Goal: Task Accomplishment & Management: Use online tool/utility

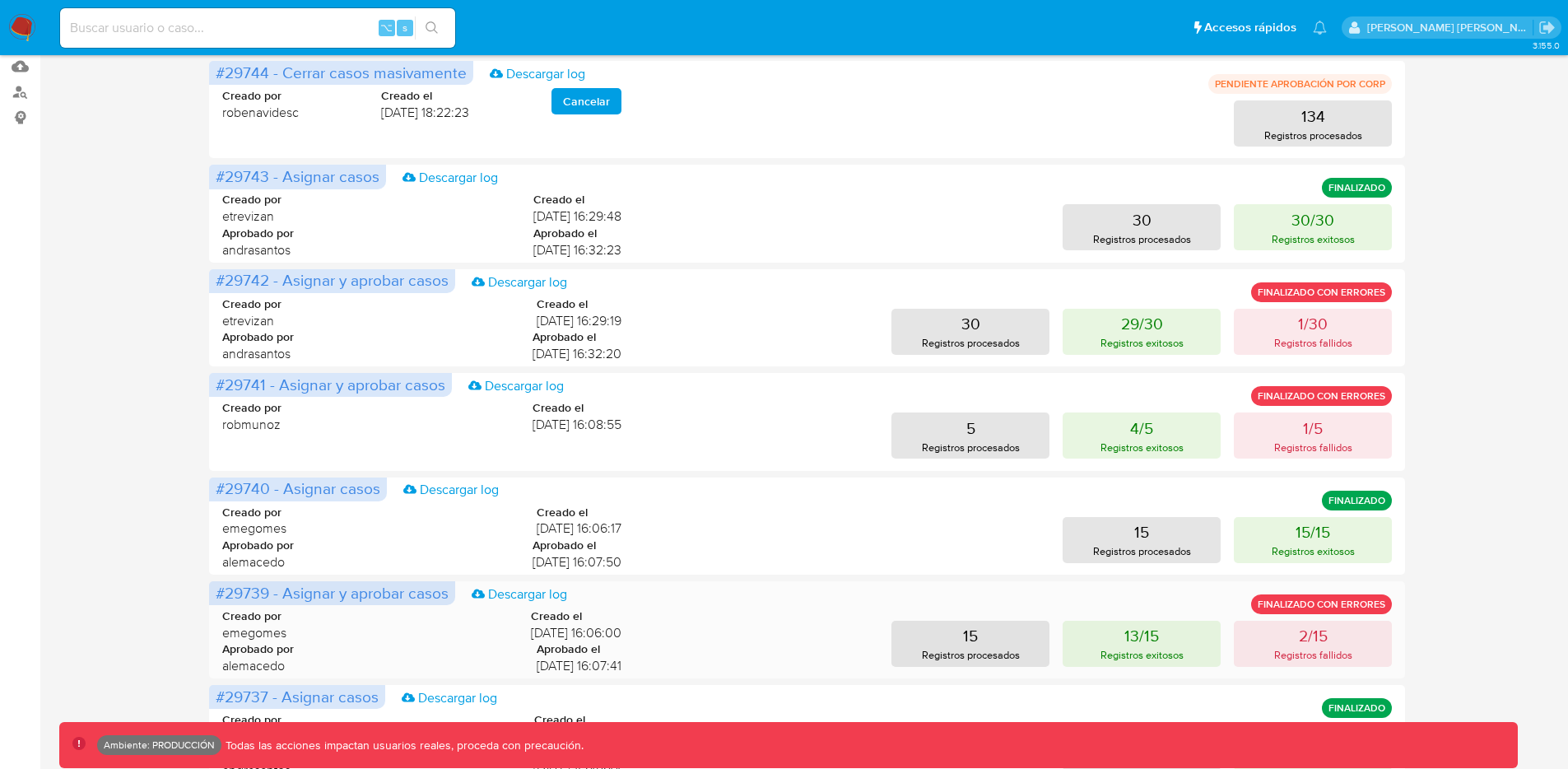
scroll to position [636, 0]
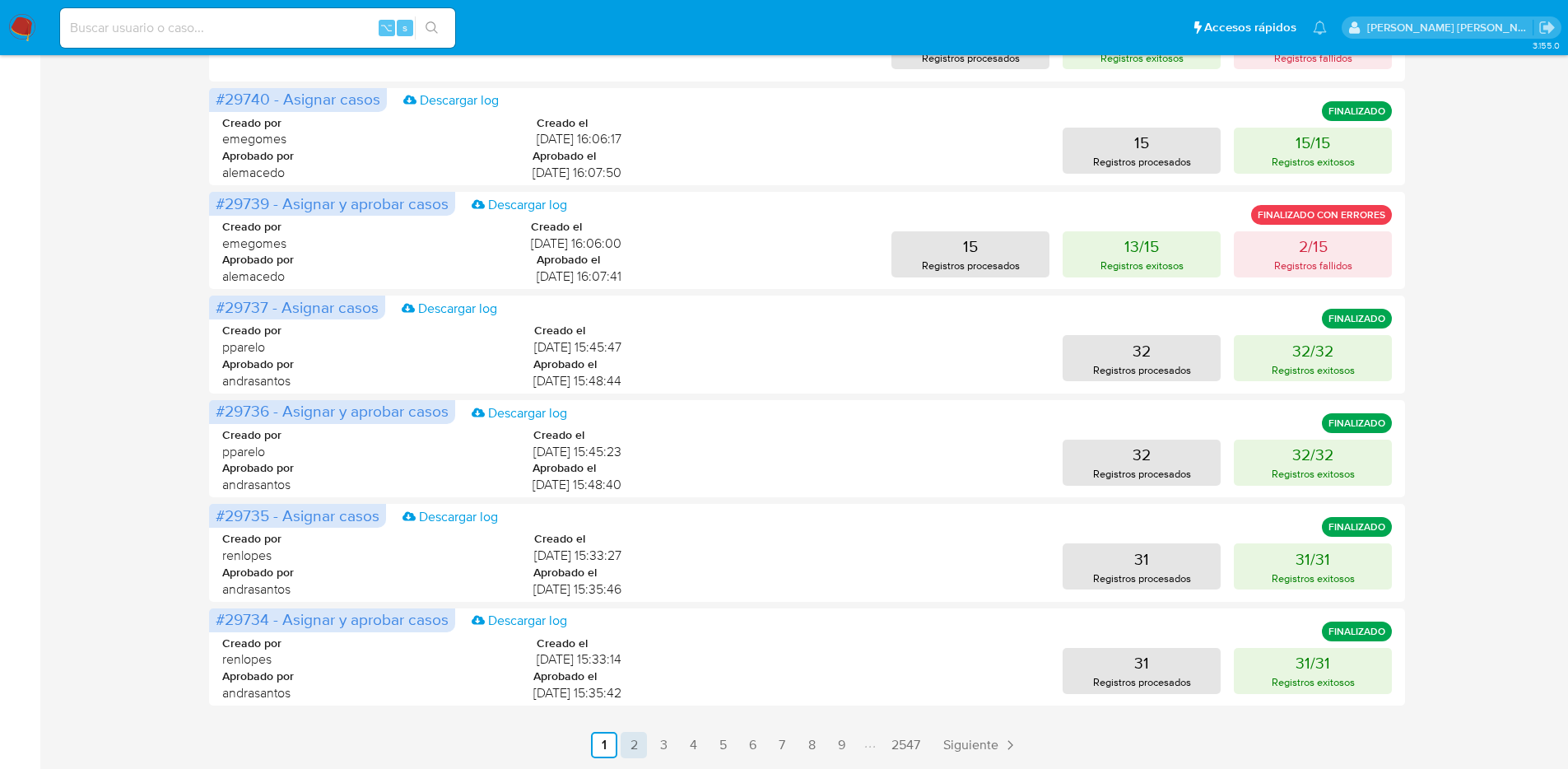
click at [638, 748] on link "2" at bounding box center [634, 745] width 27 height 27
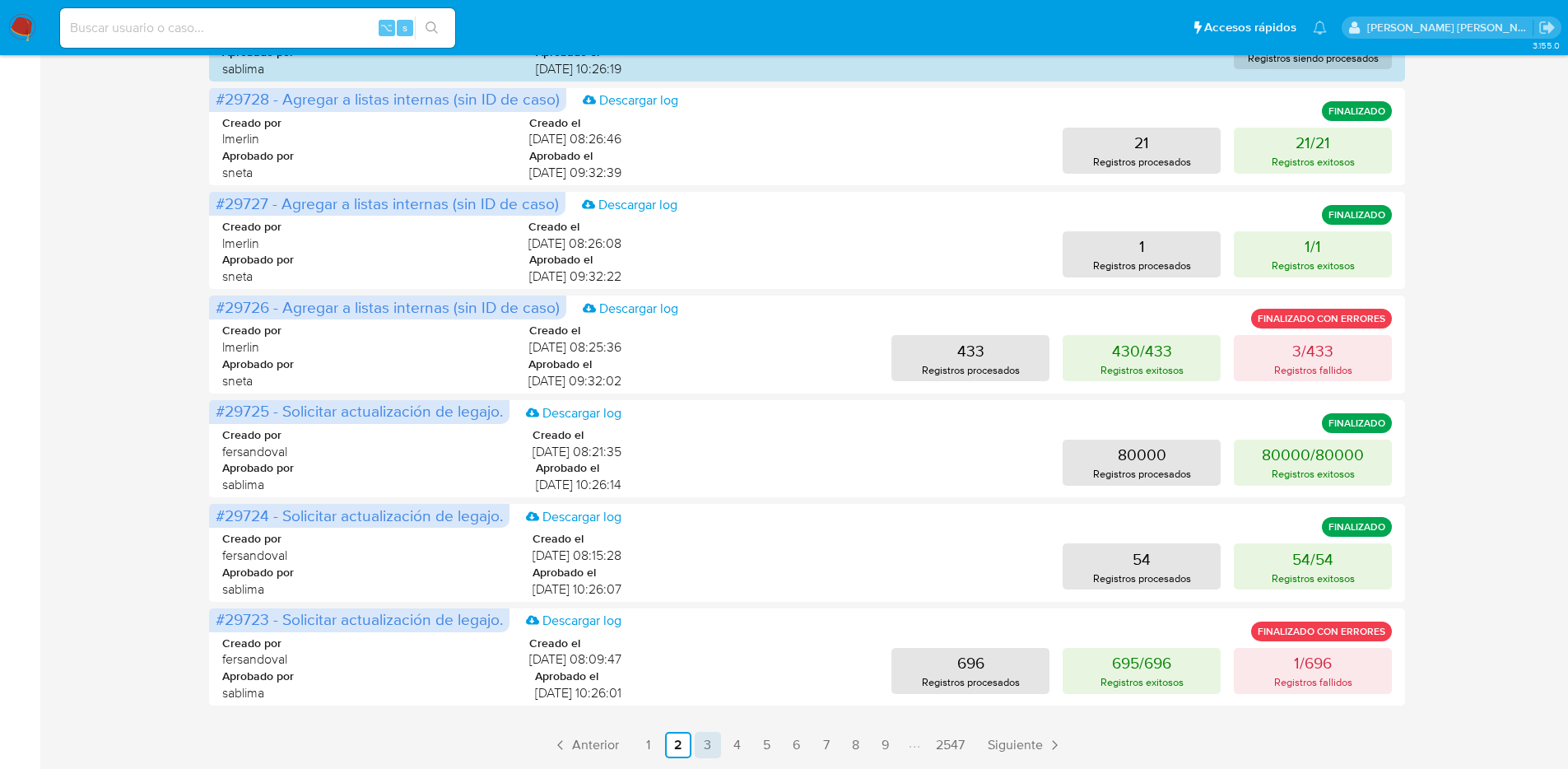
click at [716, 745] on link "3" at bounding box center [708, 745] width 27 height 27
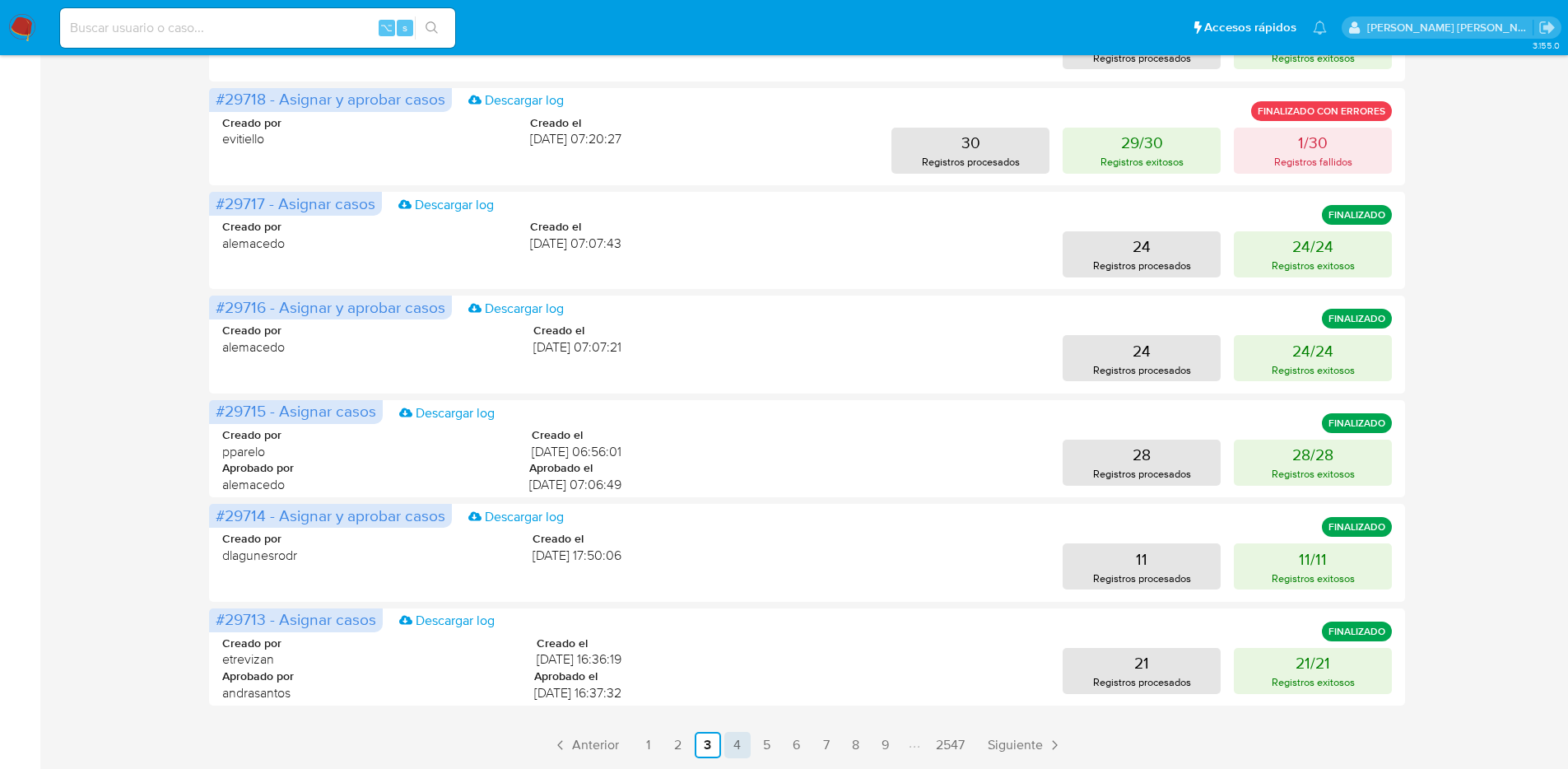
click at [745, 748] on link "4" at bounding box center [738, 745] width 27 height 27
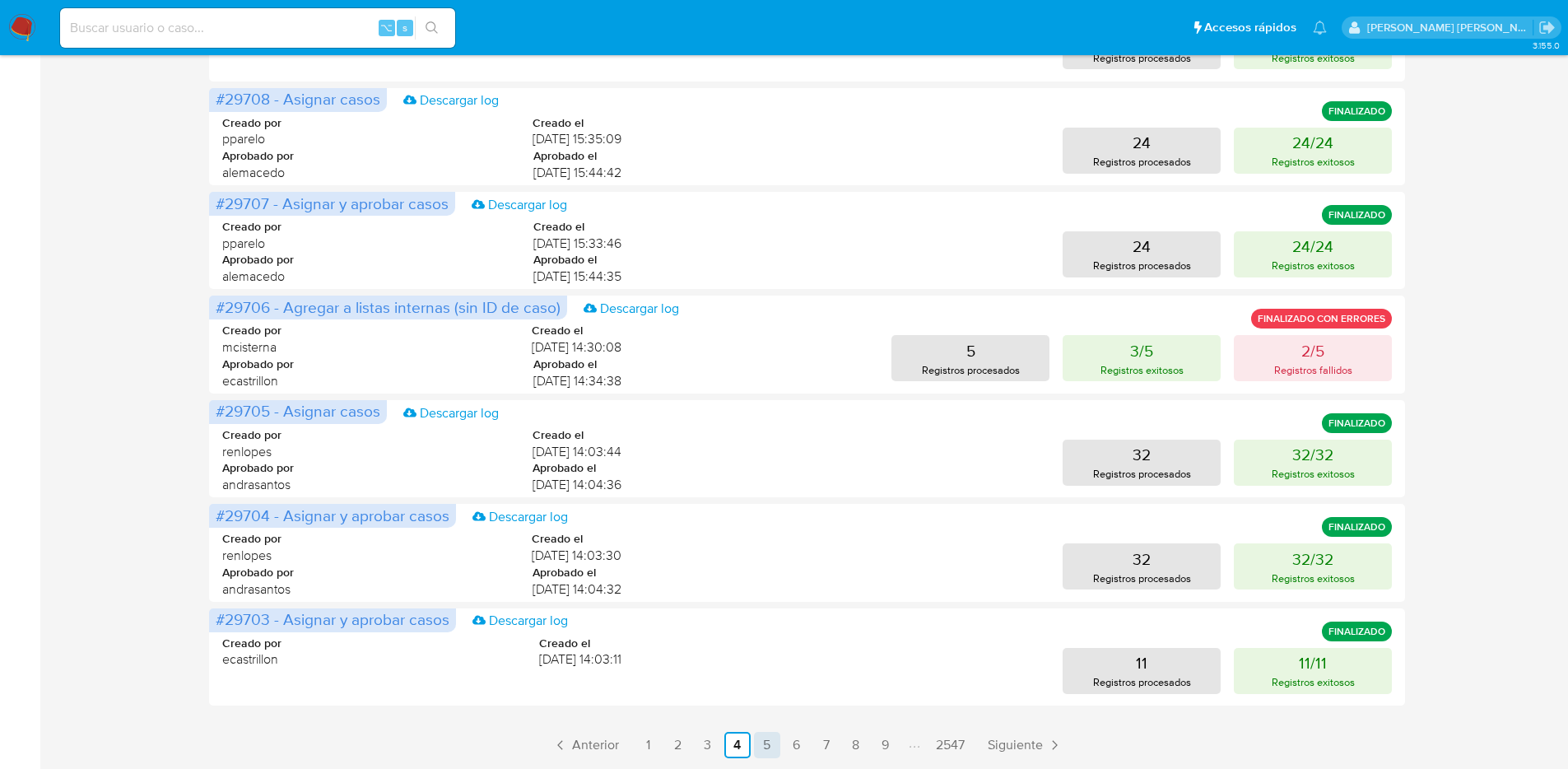
click at [770, 751] on link "5" at bounding box center [767, 745] width 27 height 27
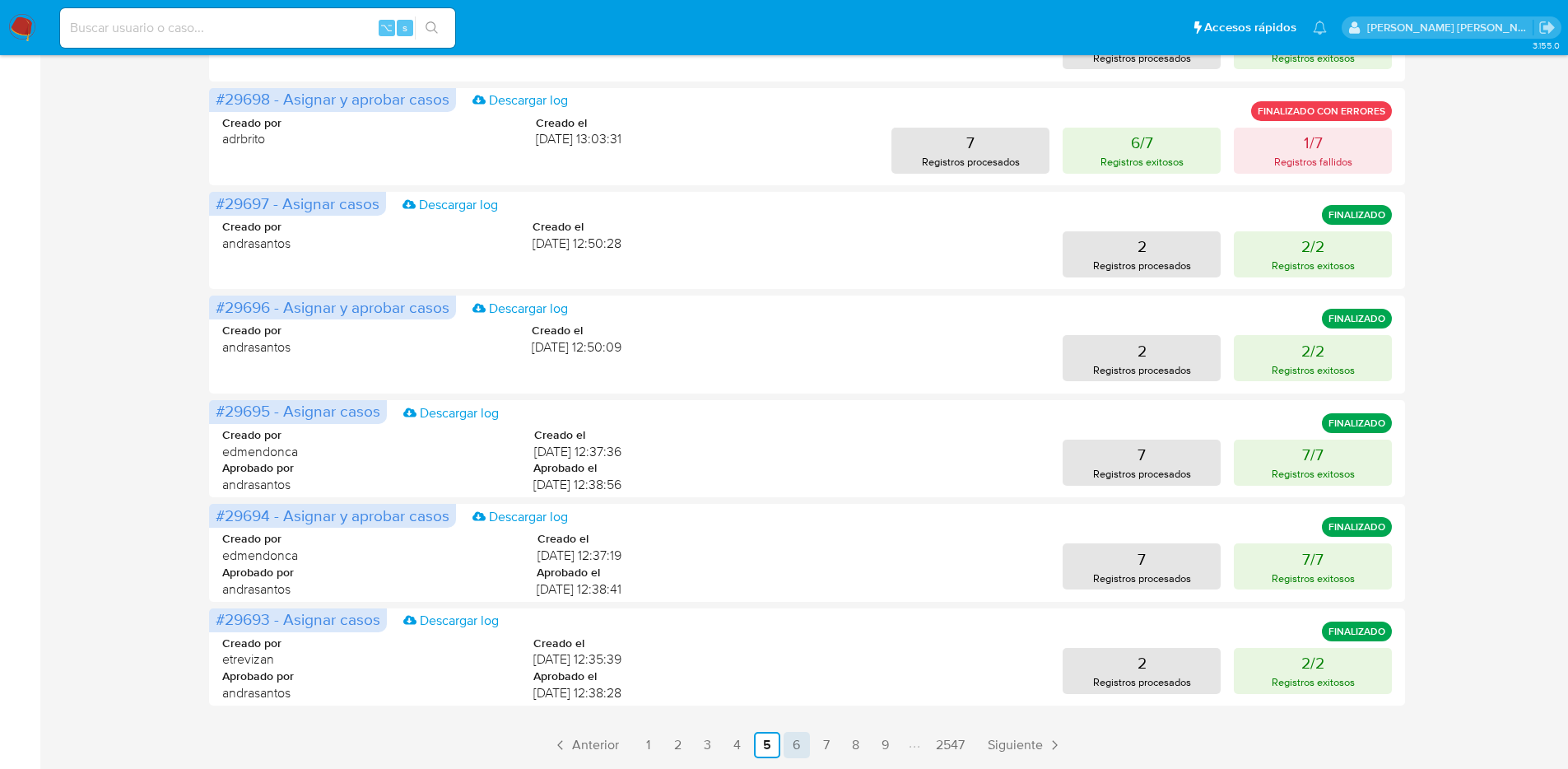
click at [806, 751] on link "6" at bounding box center [797, 745] width 27 height 27
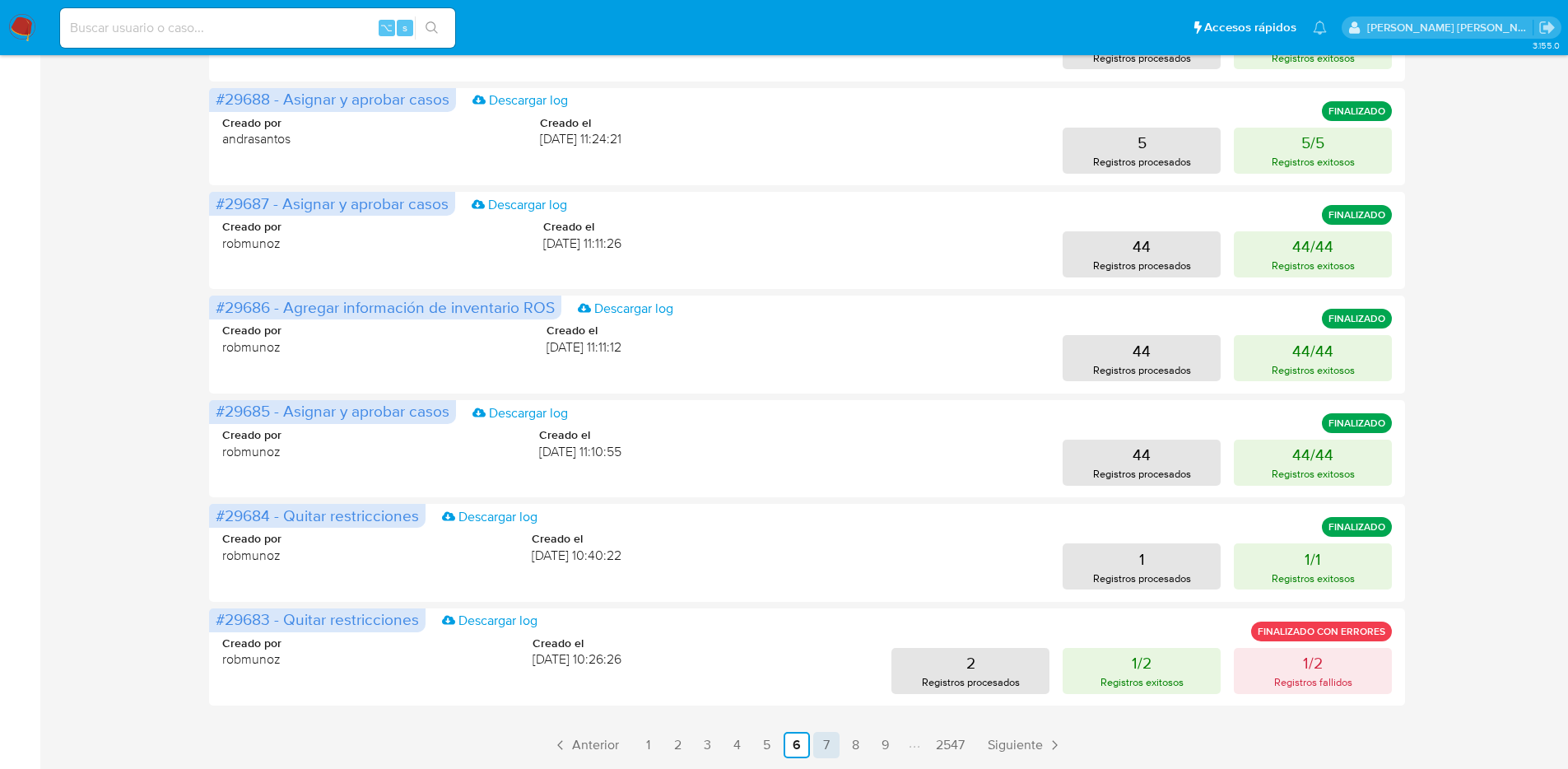
click at [829, 739] on link "7" at bounding box center [827, 745] width 27 height 27
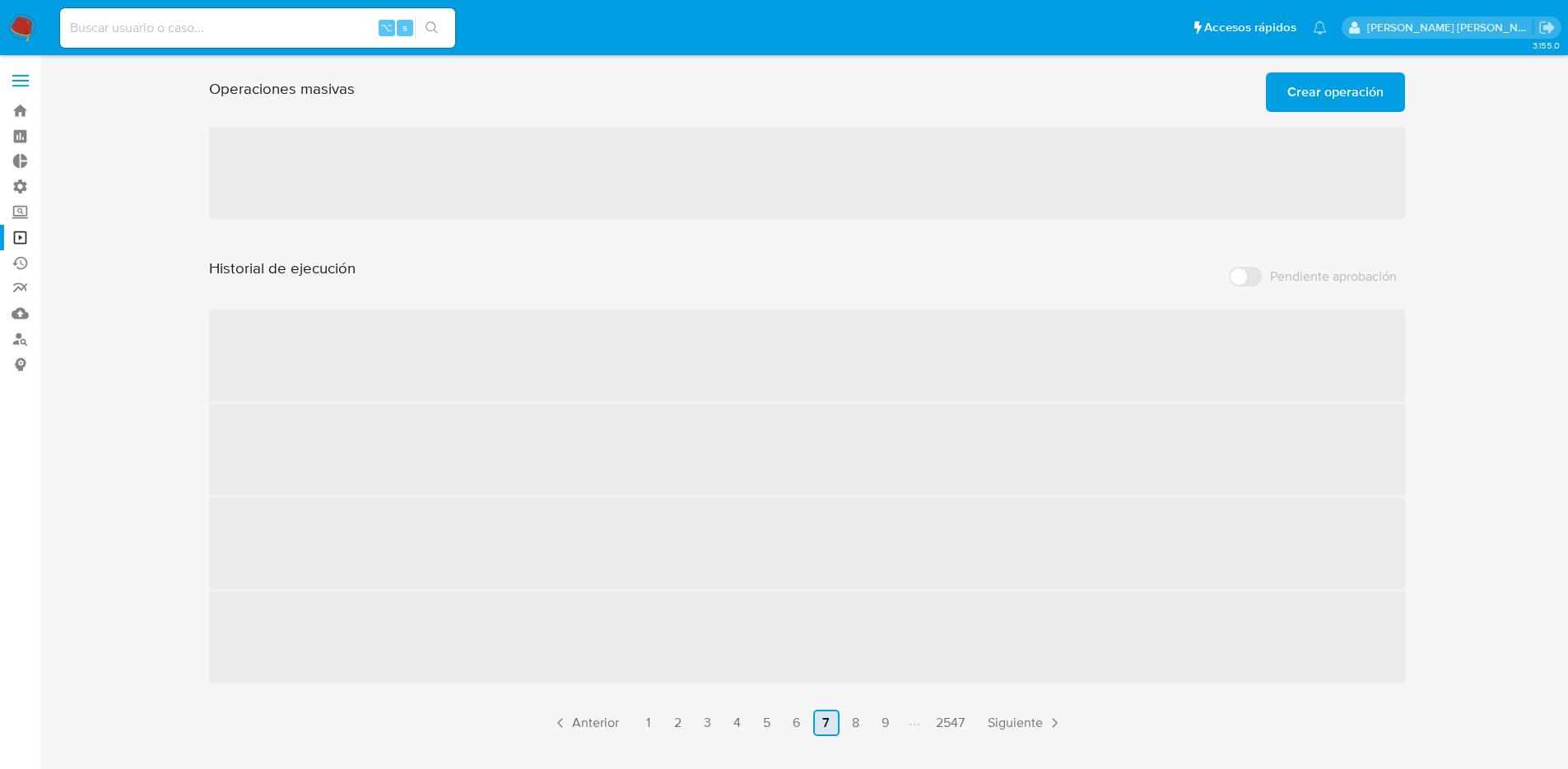
scroll to position [0, 0]
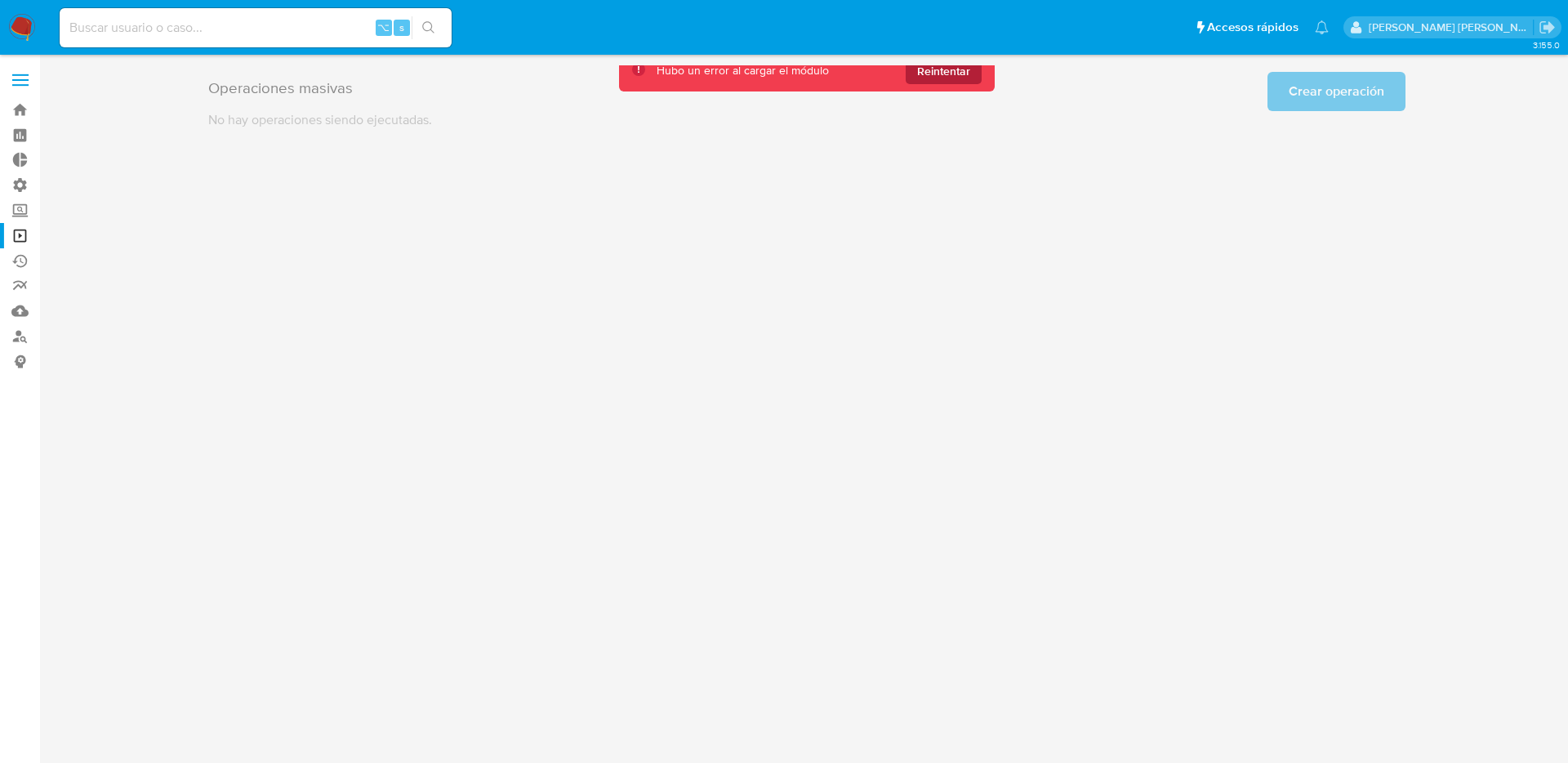
click at [934, 77] on span "Reintentar" at bounding box center [944, 71] width 53 height 27
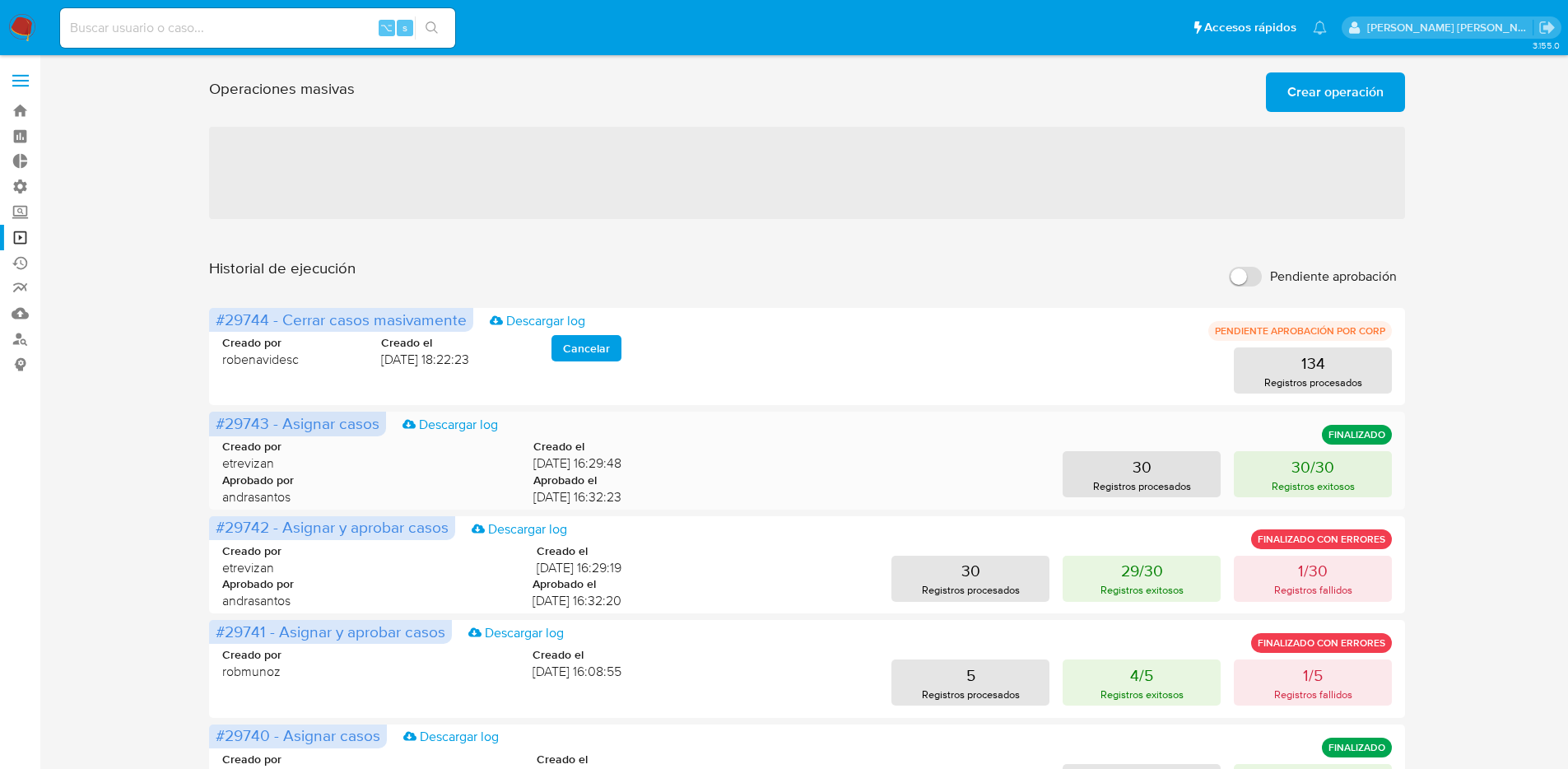
scroll to position [636, 0]
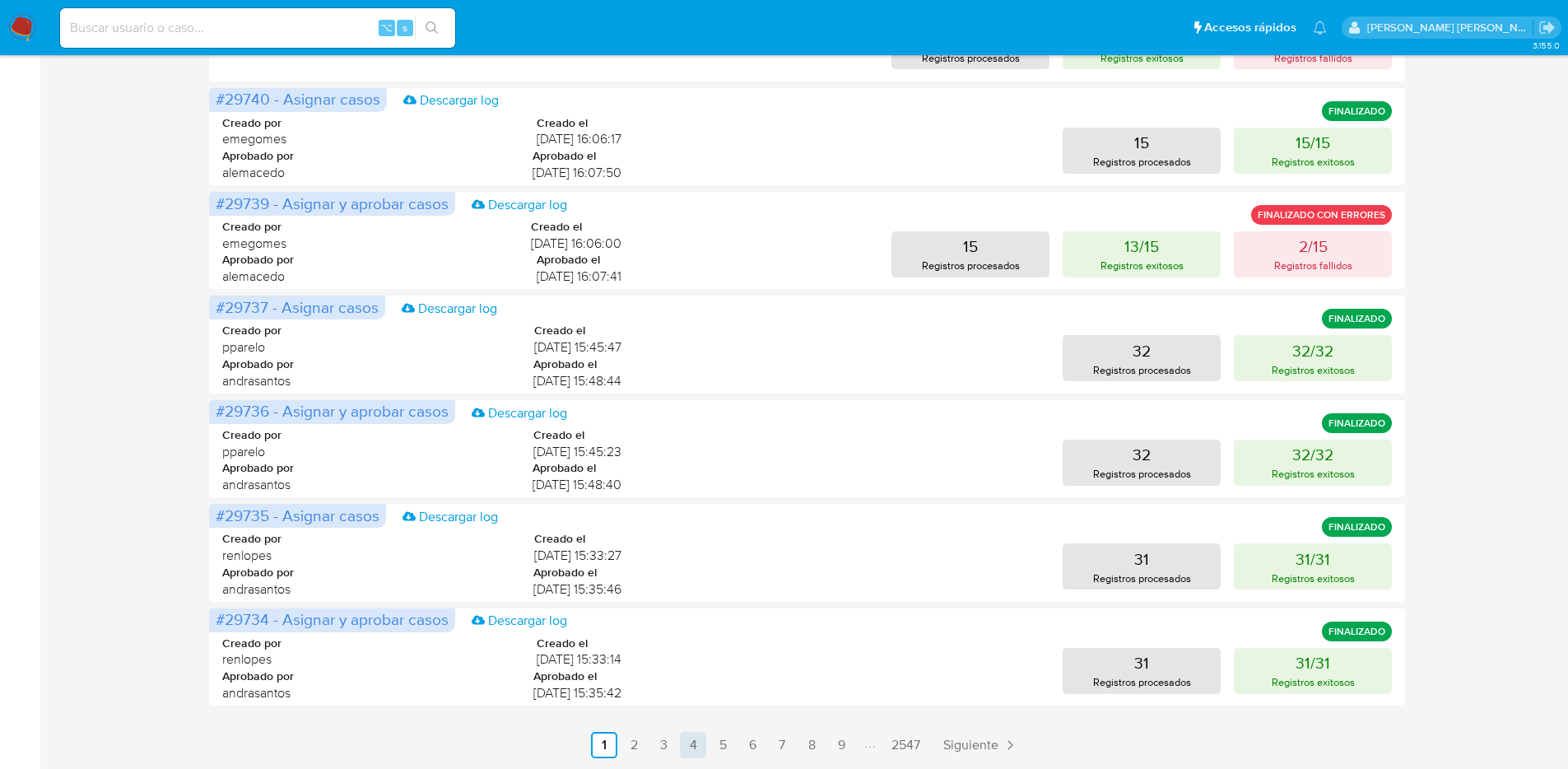
click at [704, 749] on link "4" at bounding box center [693, 745] width 27 height 27
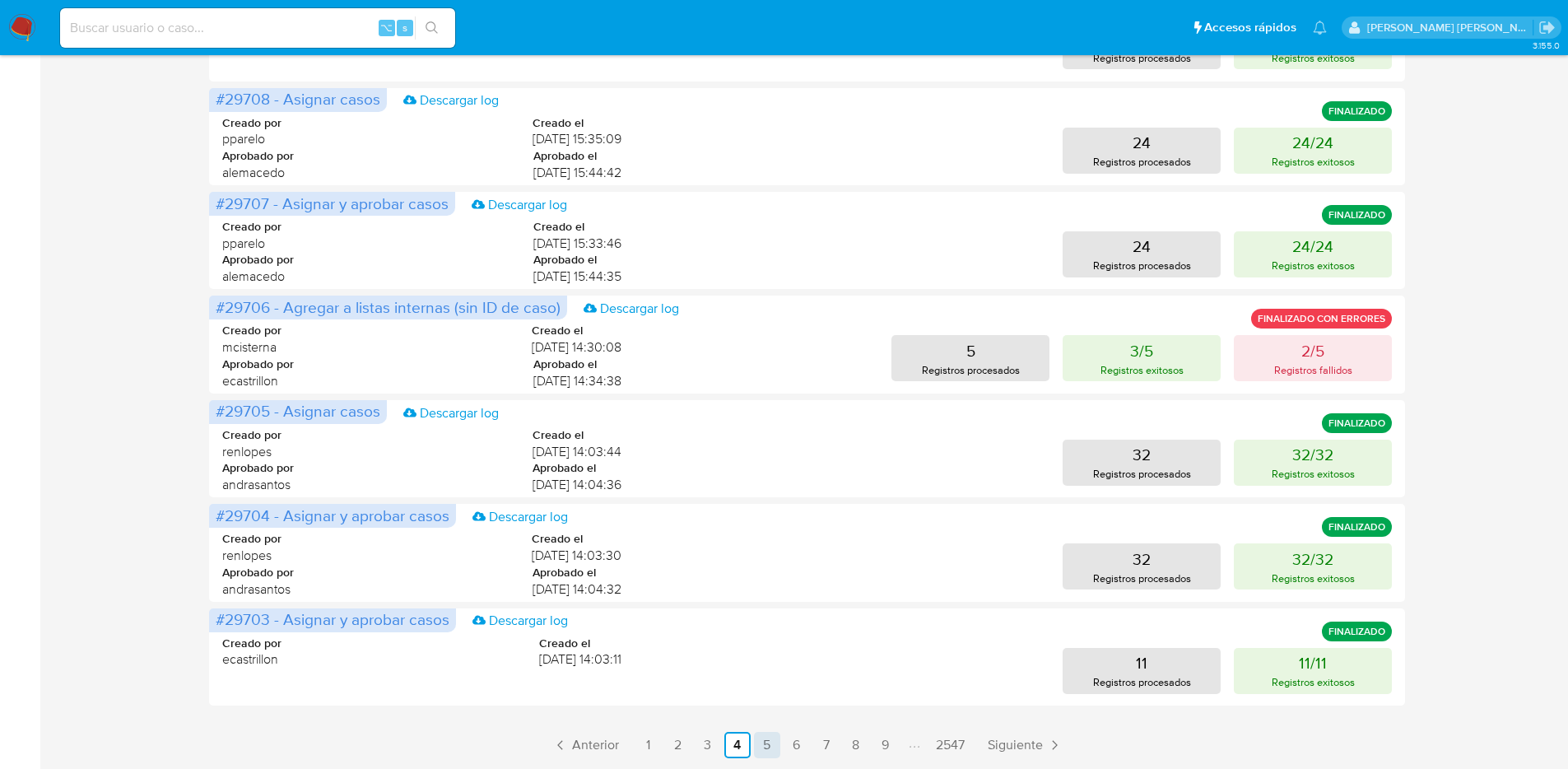
click at [773, 744] on link "5" at bounding box center [767, 745] width 27 height 27
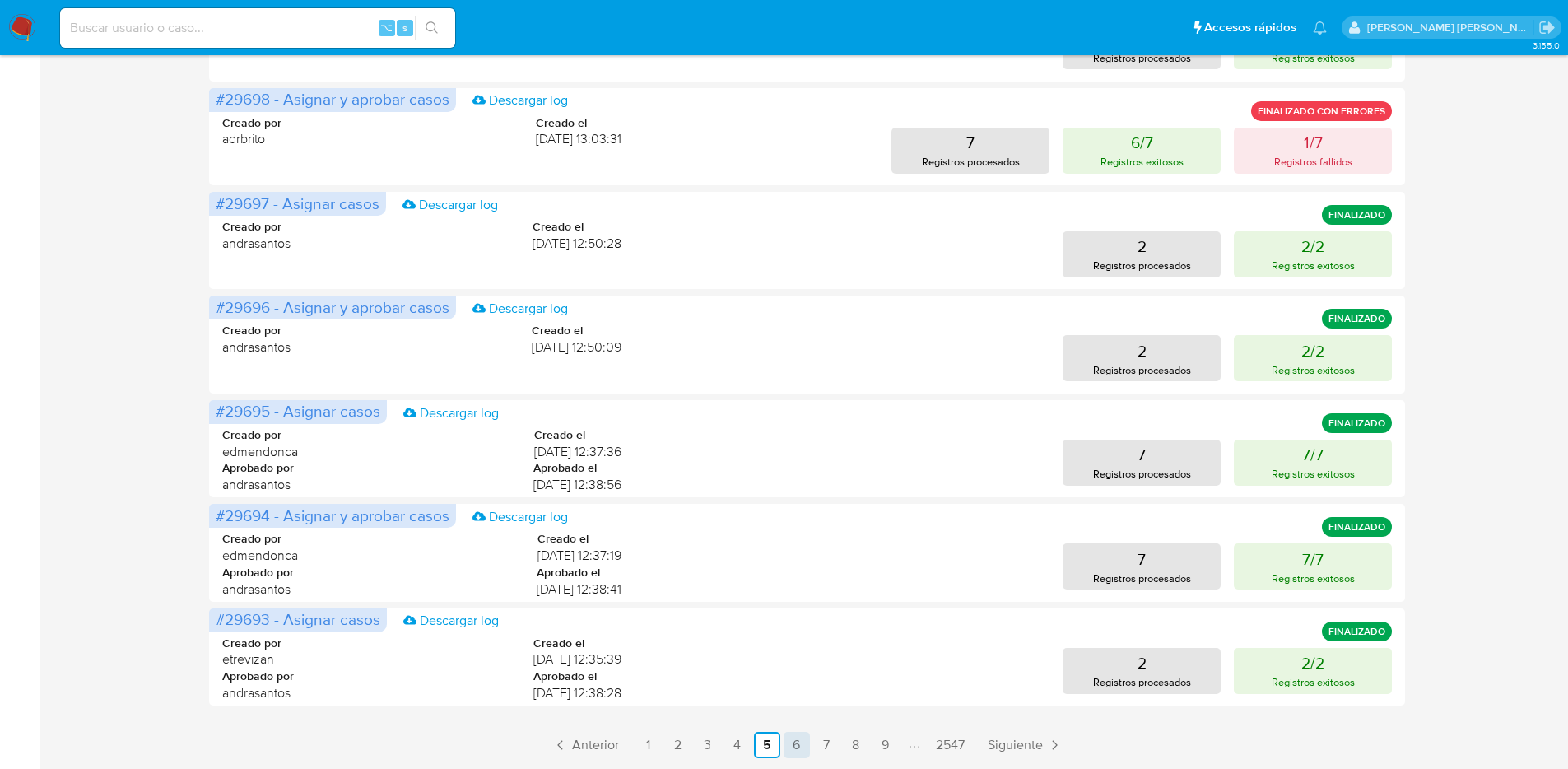
click at [803, 751] on link "6" at bounding box center [797, 745] width 27 height 27
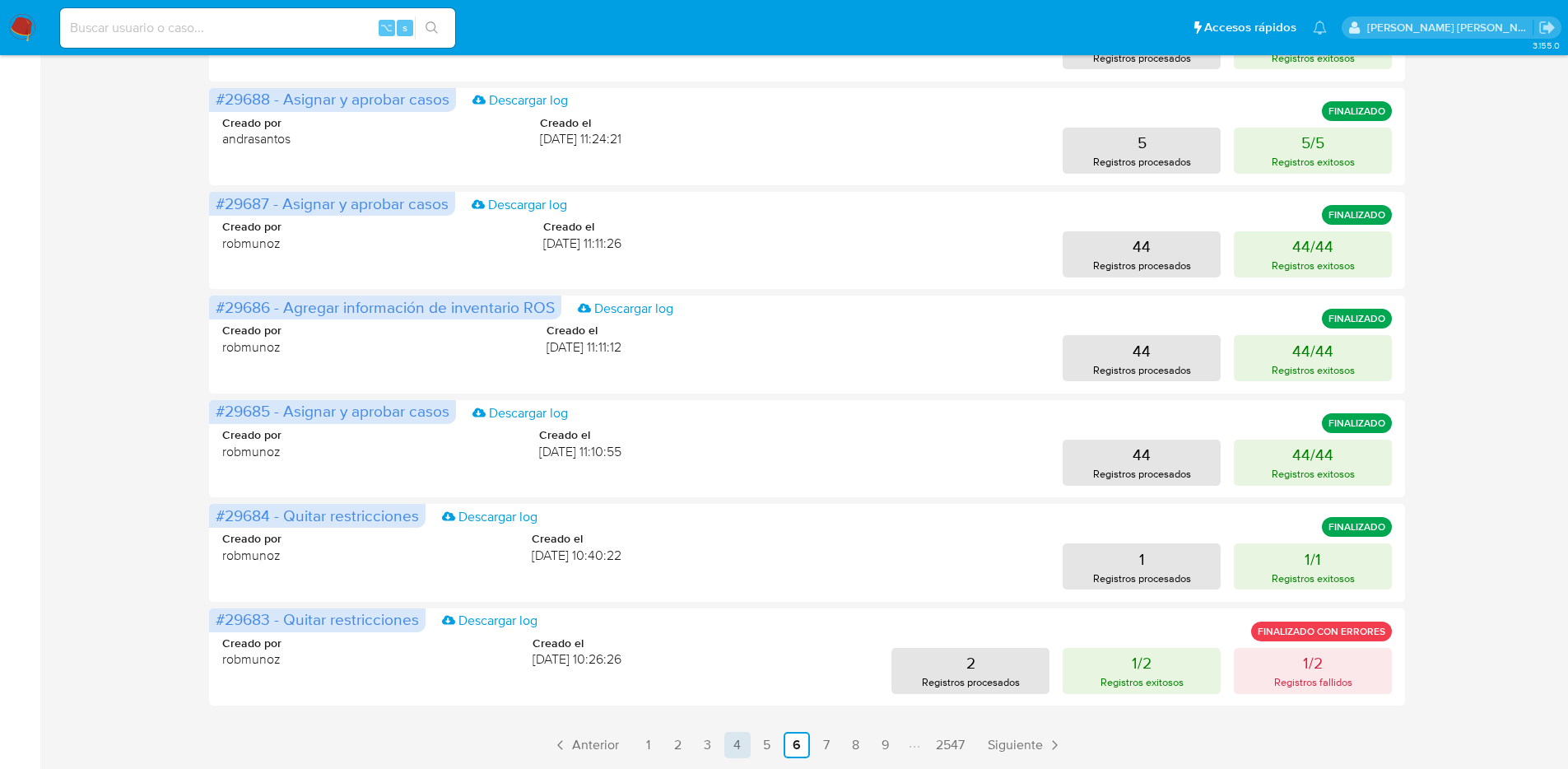
click at [725, 740] on link "4" at bounding box center [738, 745] width 27 height 27
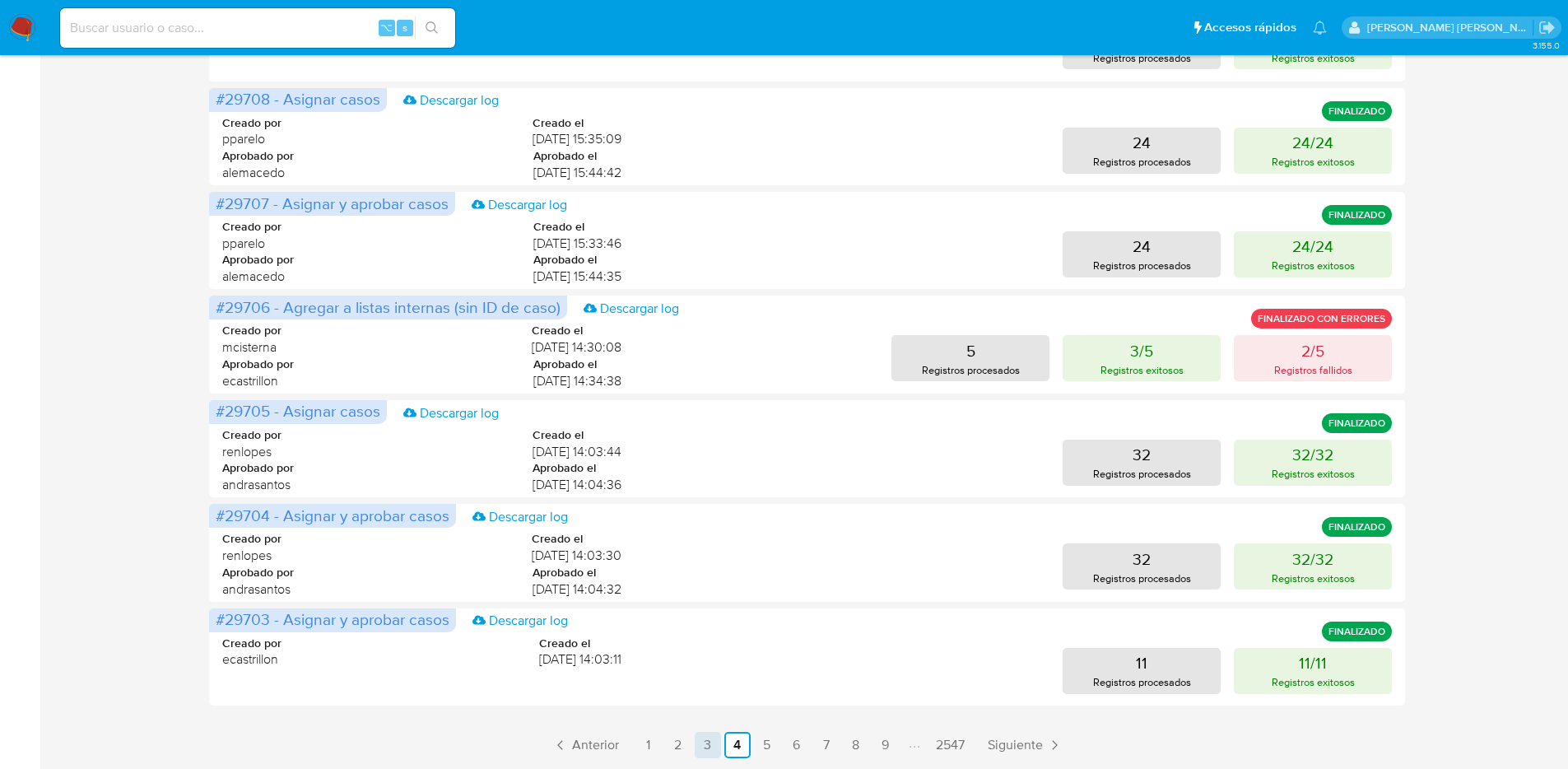
click at [713, 754] on link "3" at bounding box center [708, 745] width 27 height 27
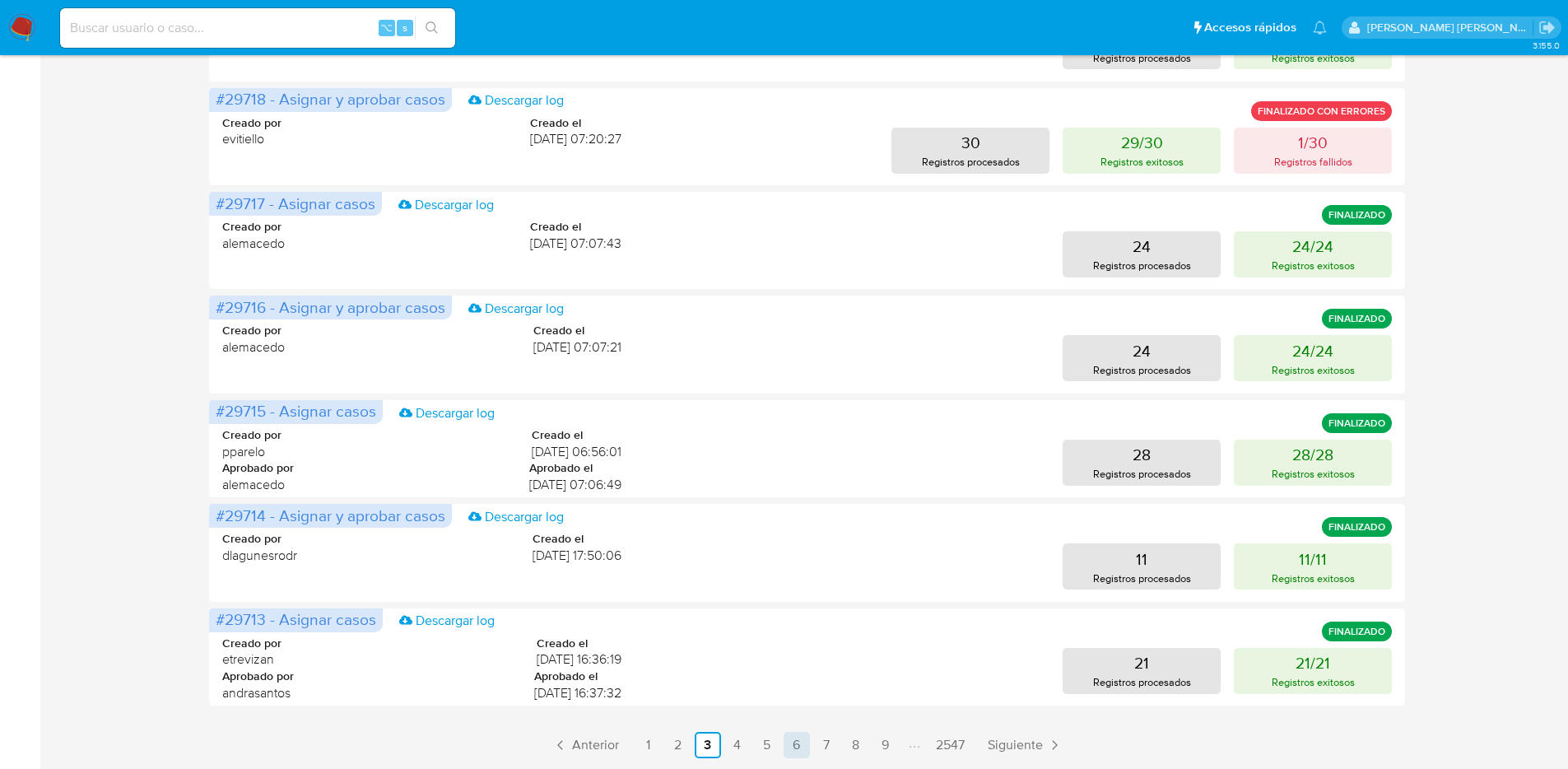
click at [791, 743] on link "6" at bounding box center [797, 745] width 27 height 27
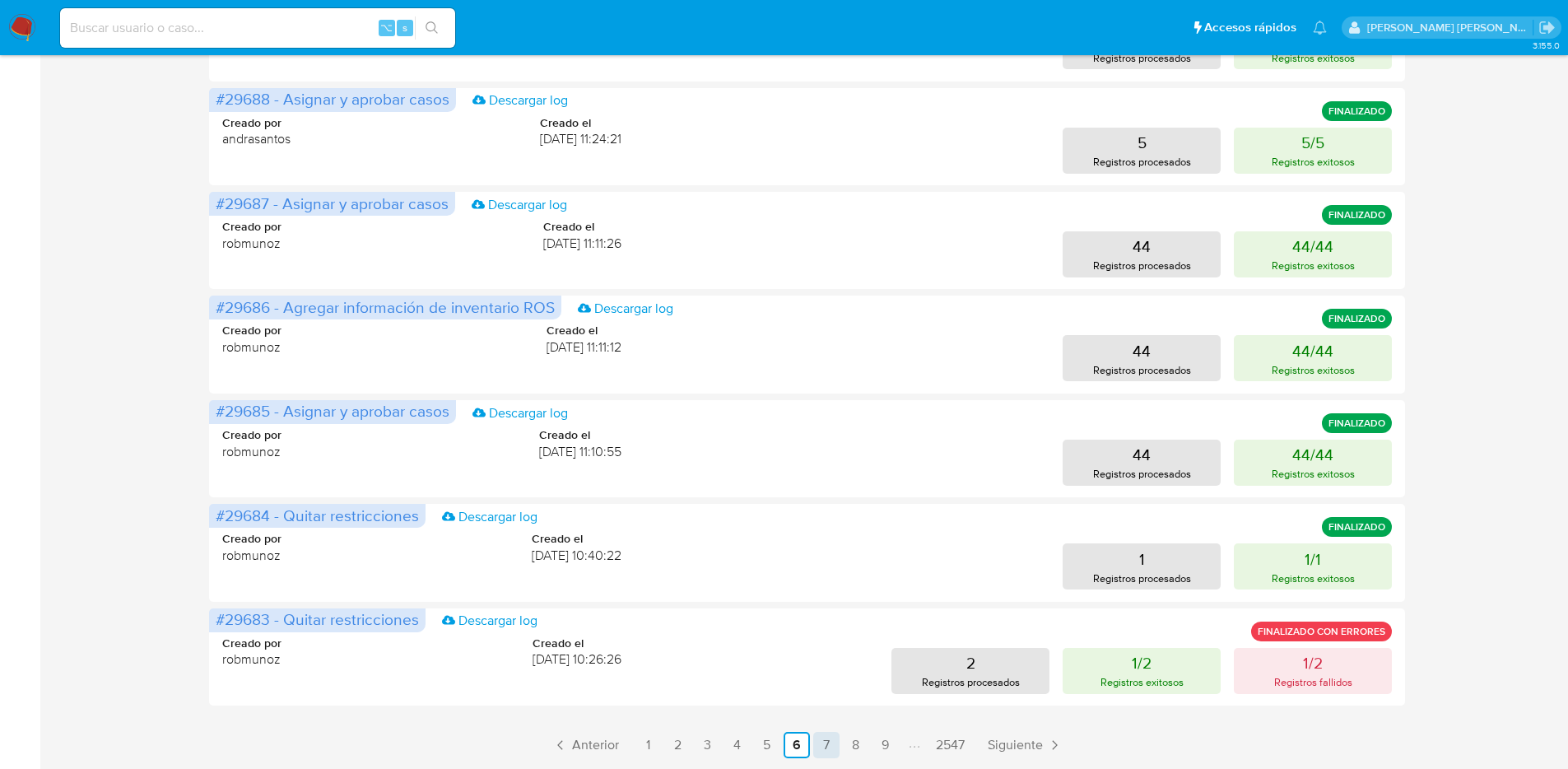
click at [829, 745] on link "7" at bounding box center [827, 745] width 27 height 27
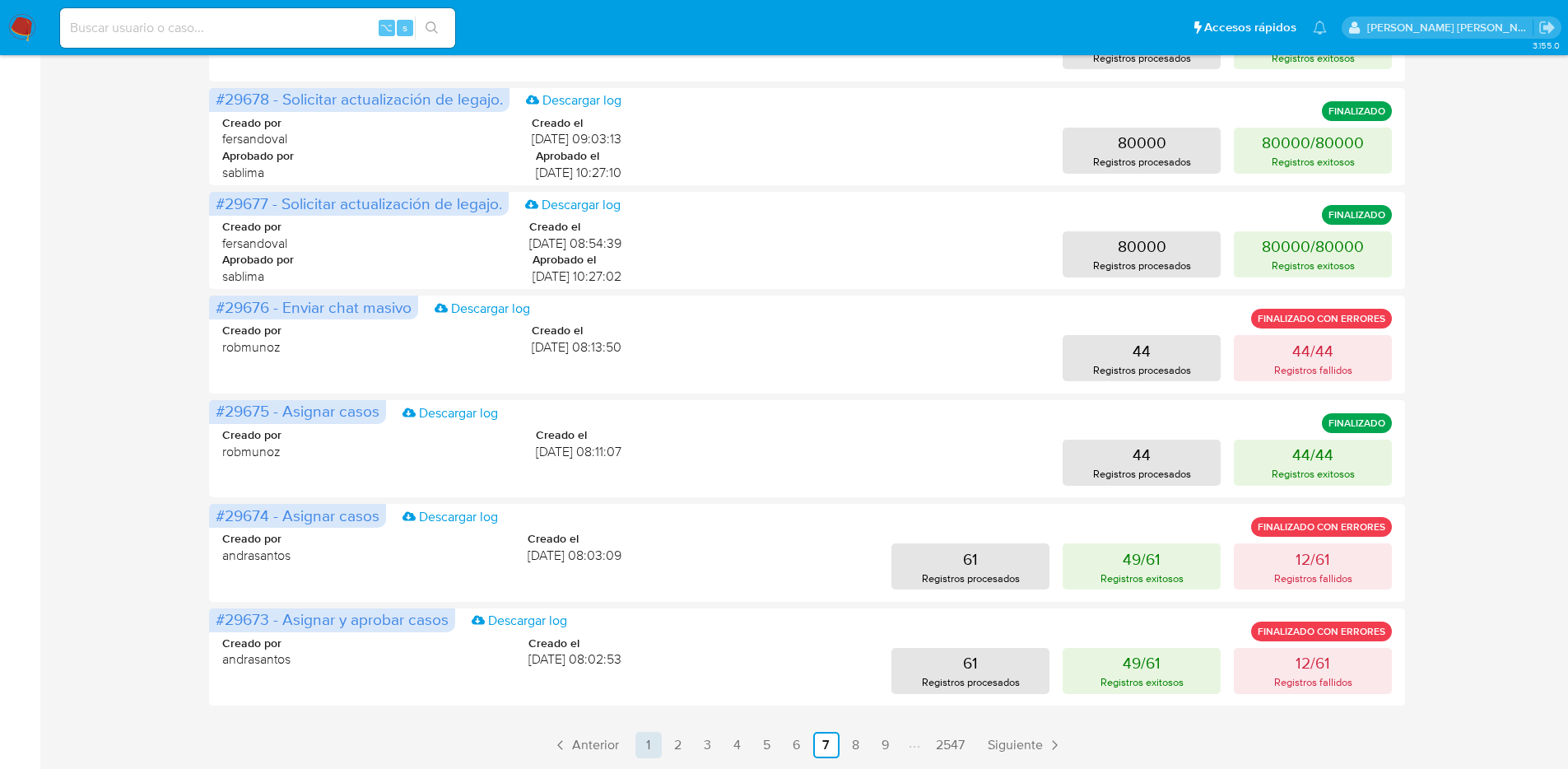
click at [649, 754] on link "1" at bounding box center [648, 745] width 27 height 27
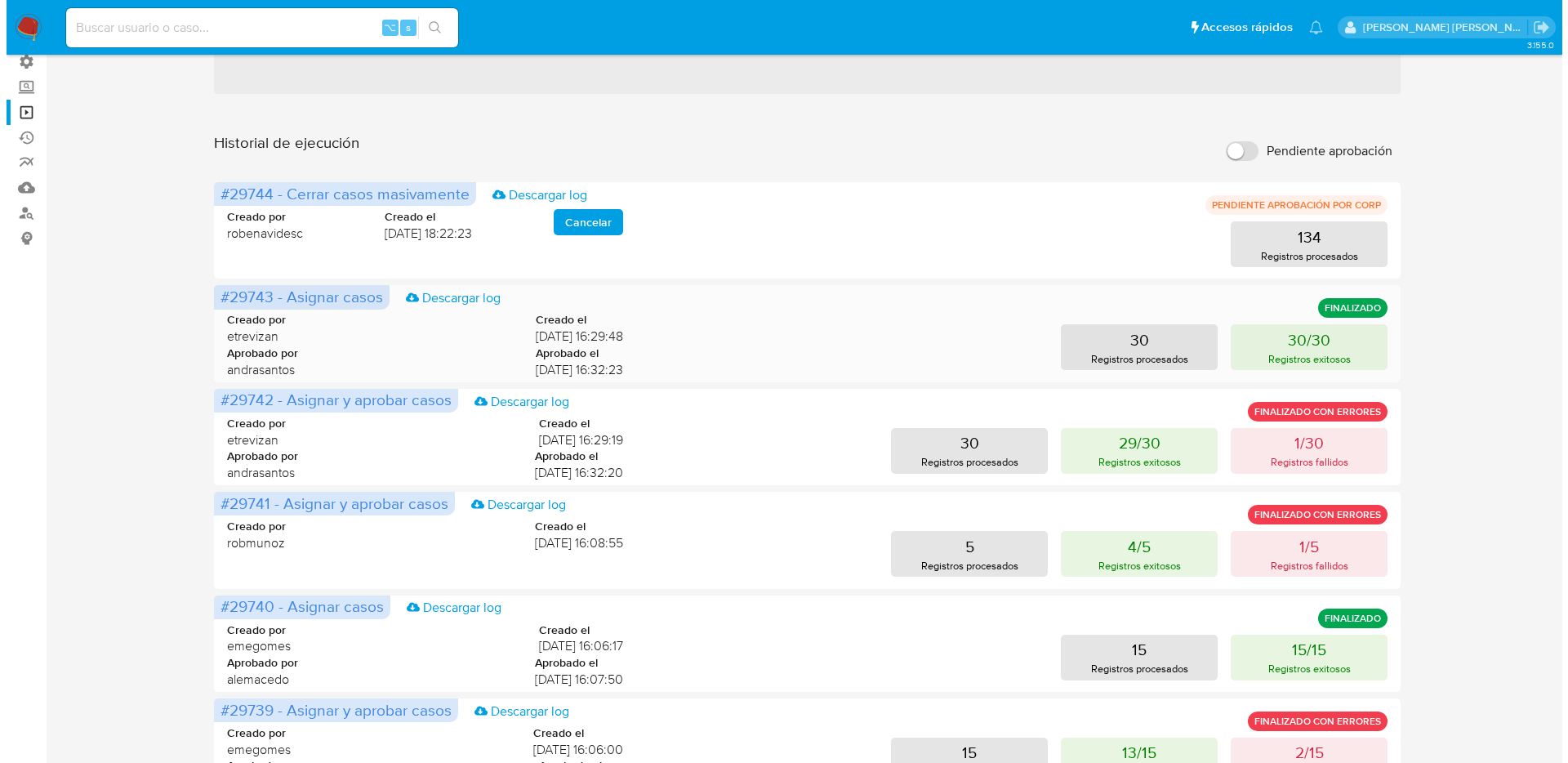
scroll to position [124, 0]
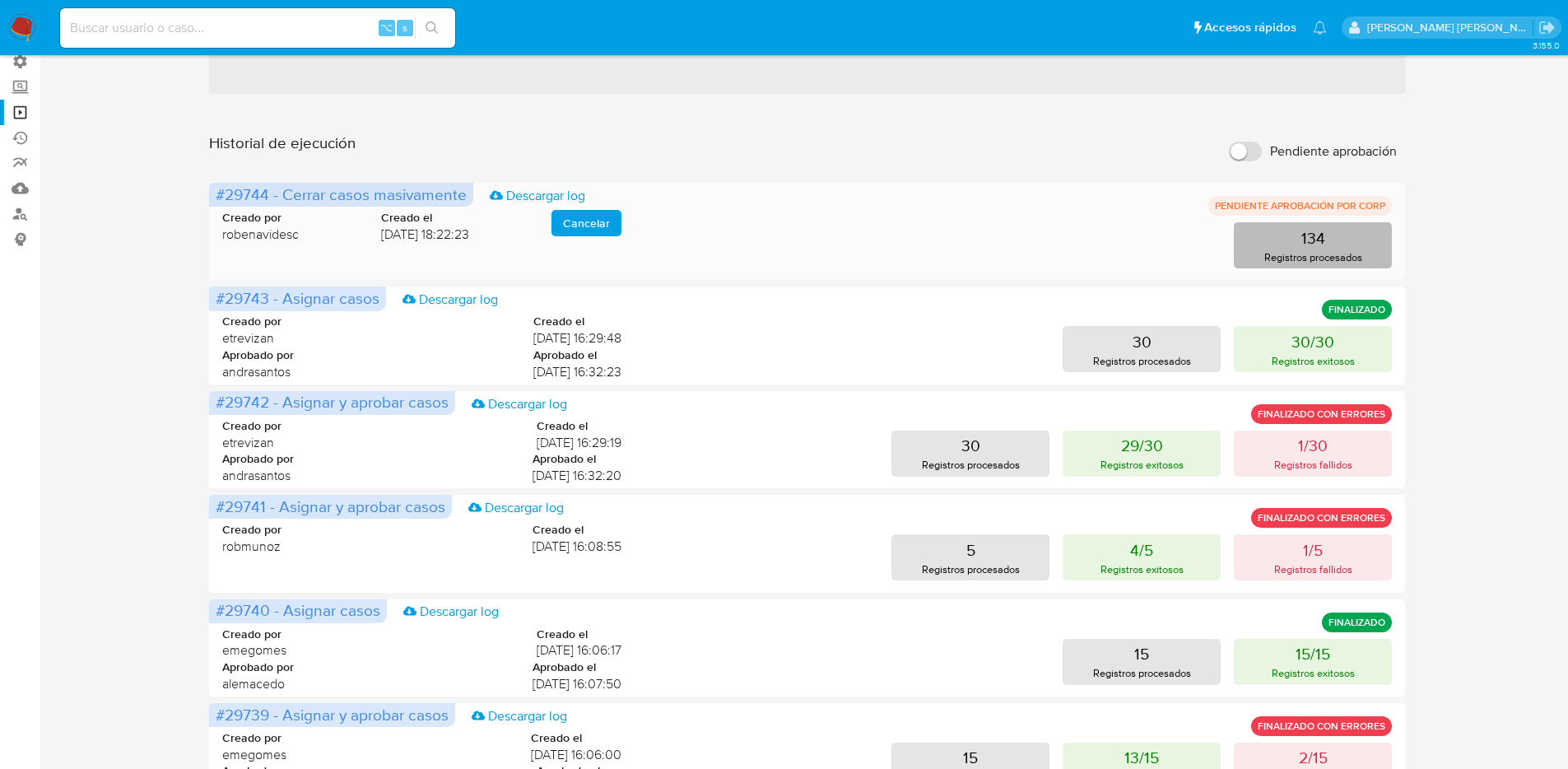
click at [1264, 260] on p "Registros procesados" at bounding box center [1313, 257] width 98 height 15
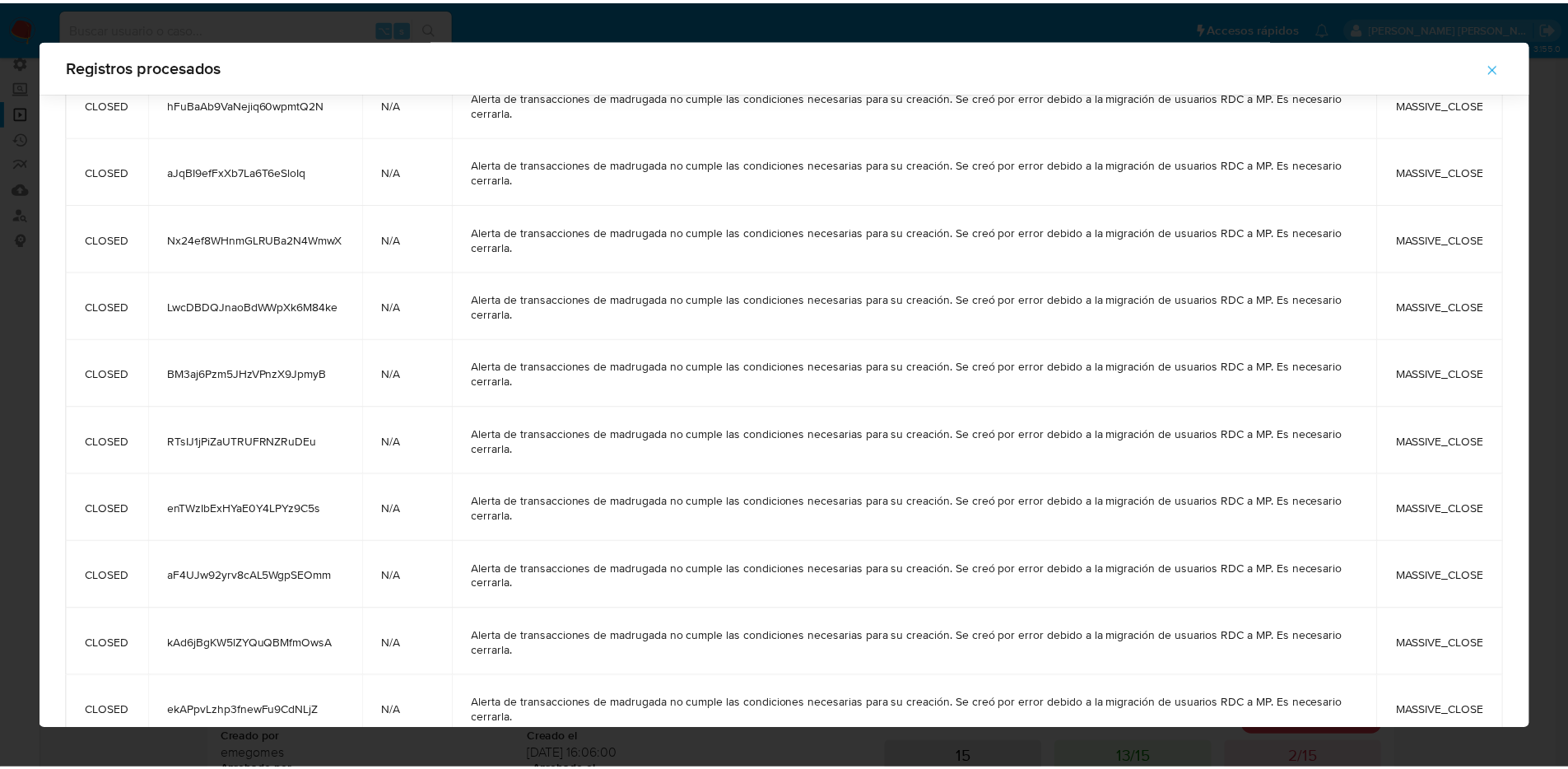
scroll to position [863, 0]
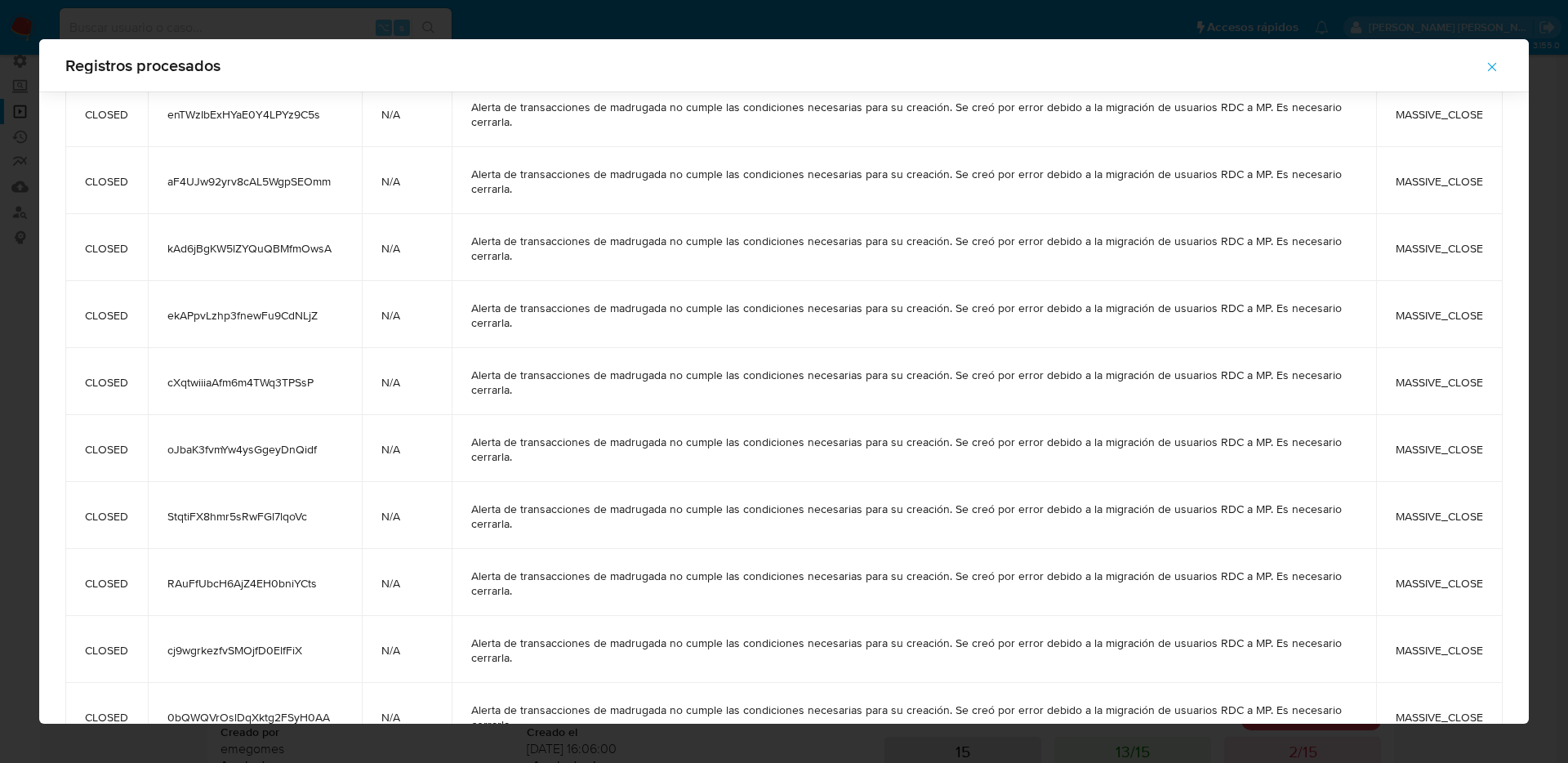
click at [1487, 67] on icon "button" at bounding box center [1491, 67] width 14 height 14
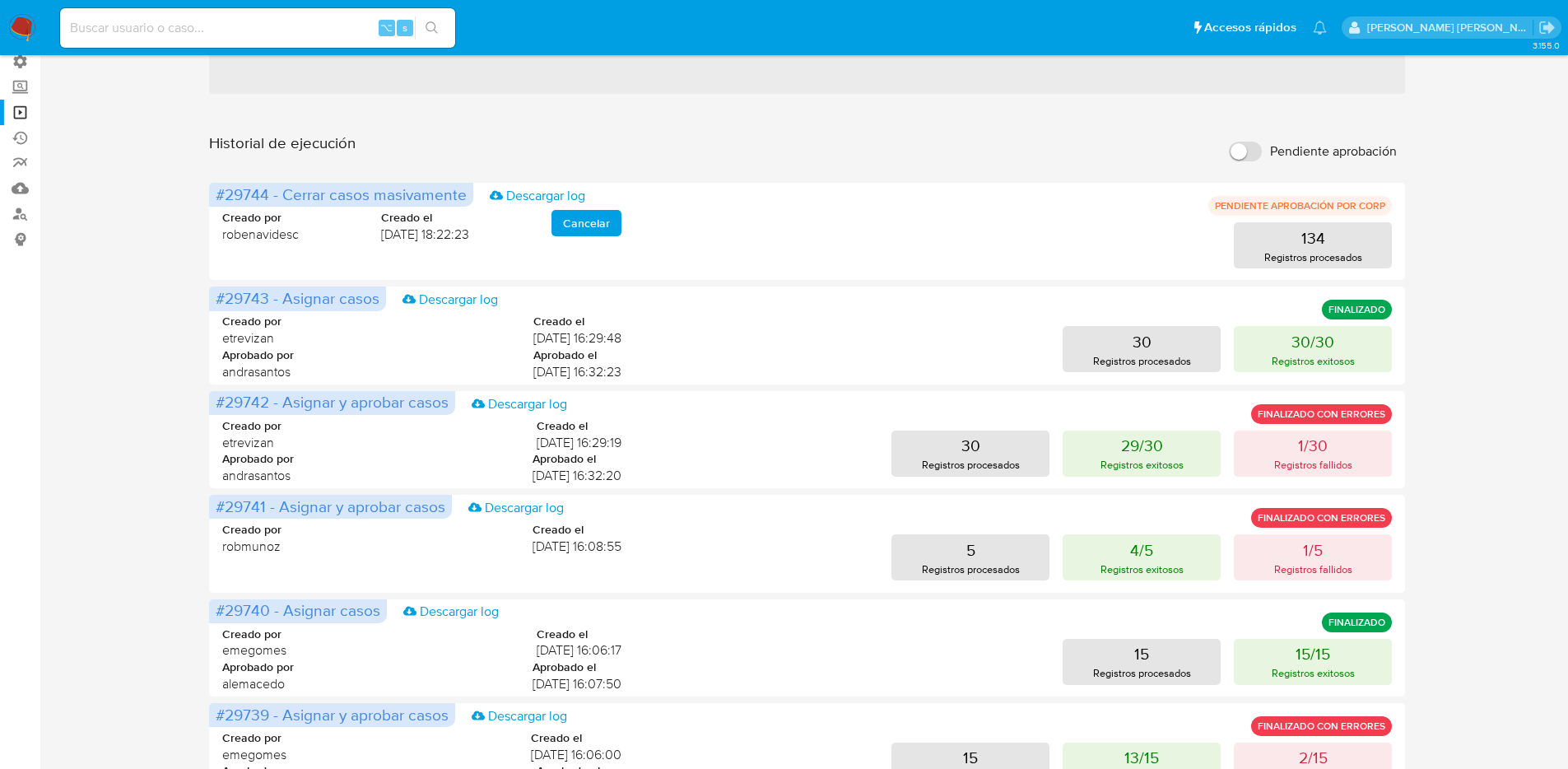
scroll to position [0, 0]
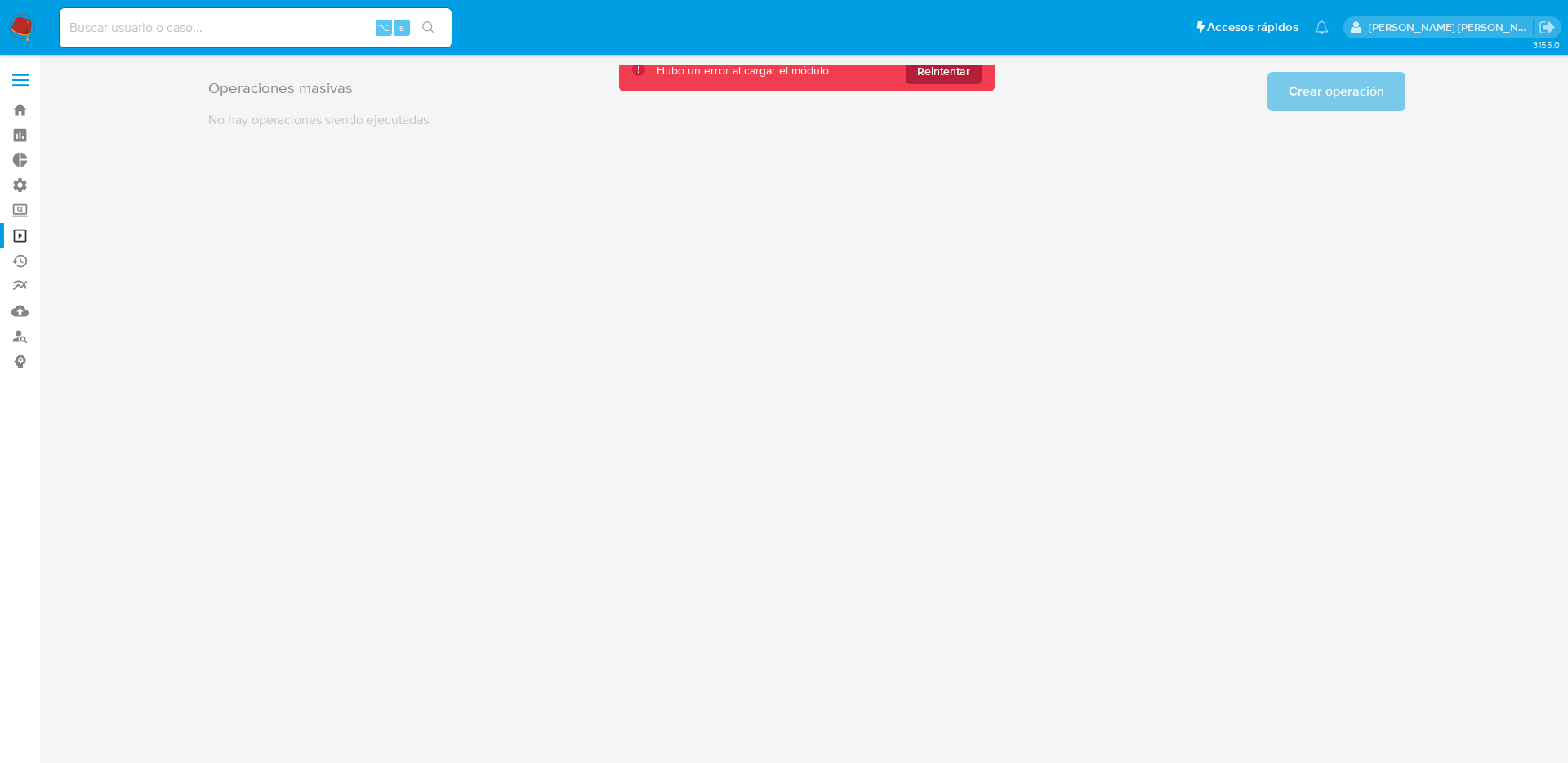
click at [947, 72] on span "Reintentar" at bounding box center [944, 71] width 53 height 27
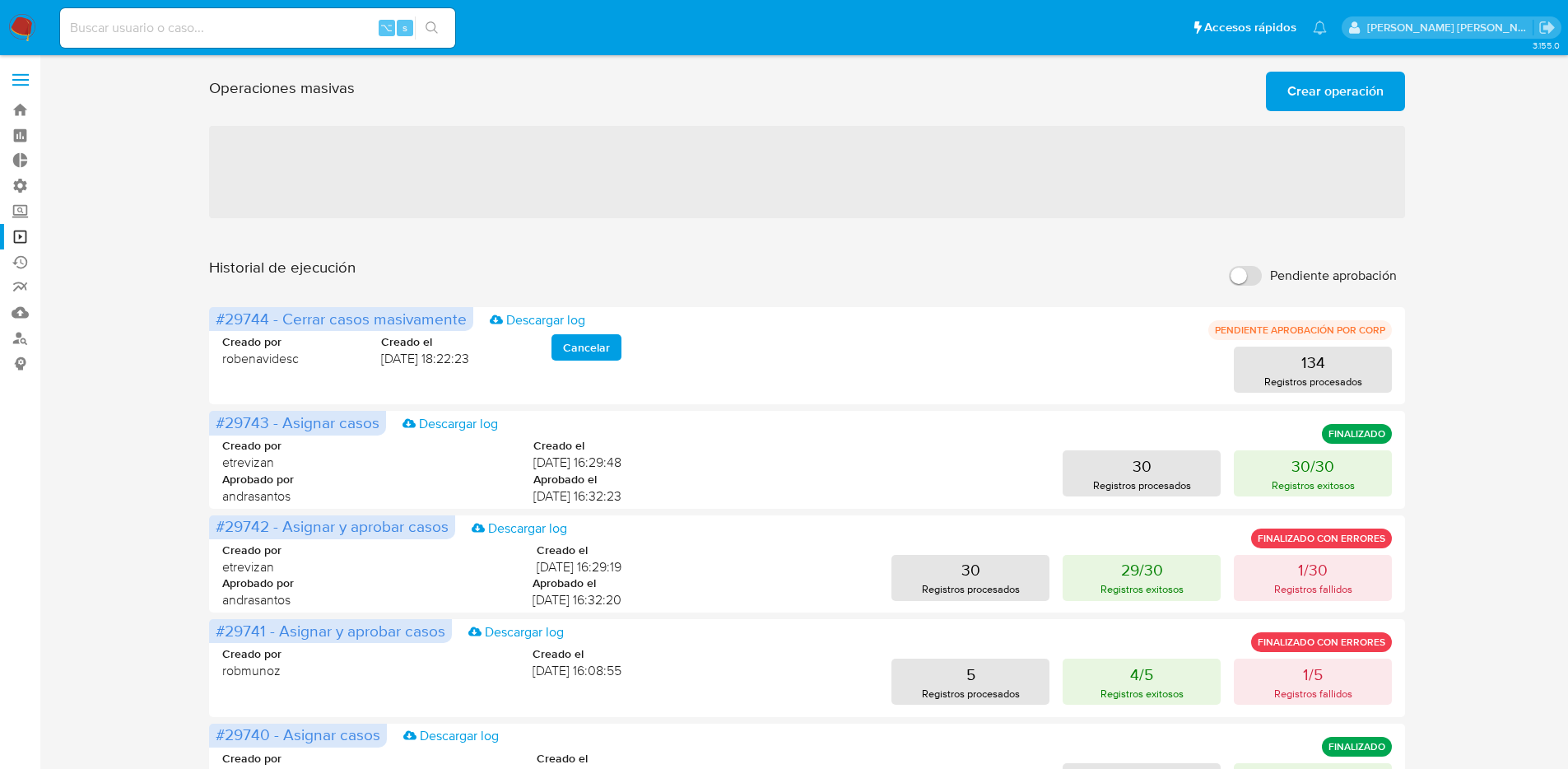
scroll to position [3, 0]
